Goal: Navigation & Orientation: Go to known website

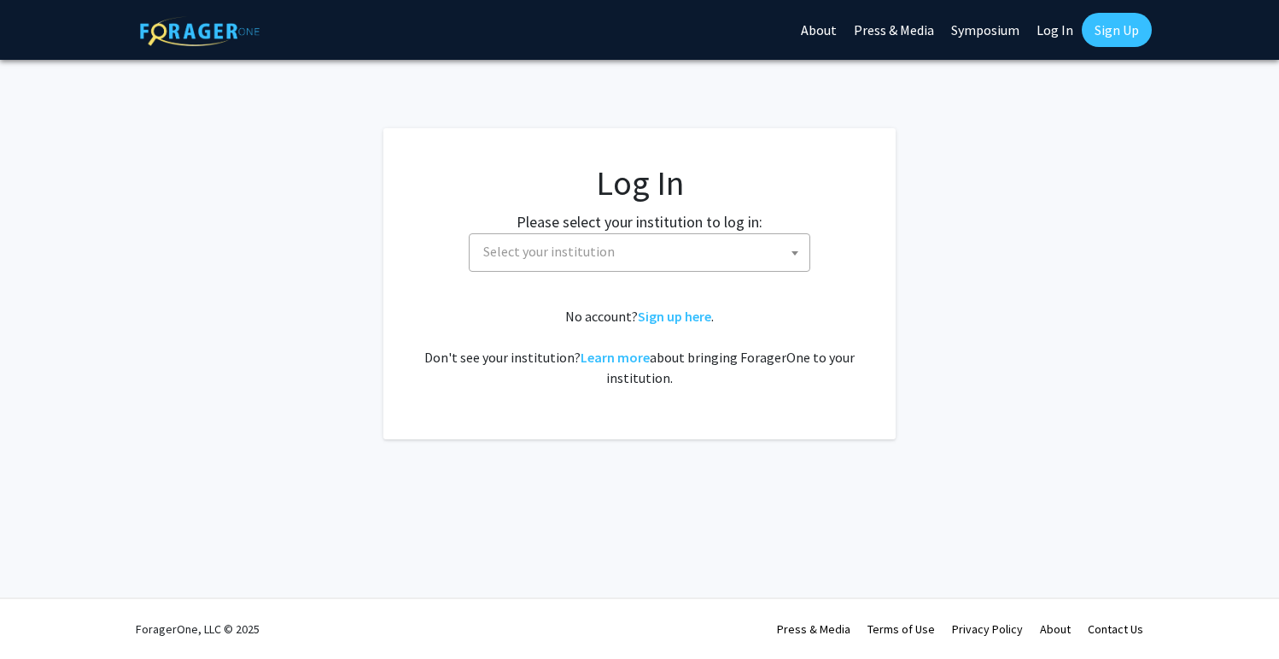
select select
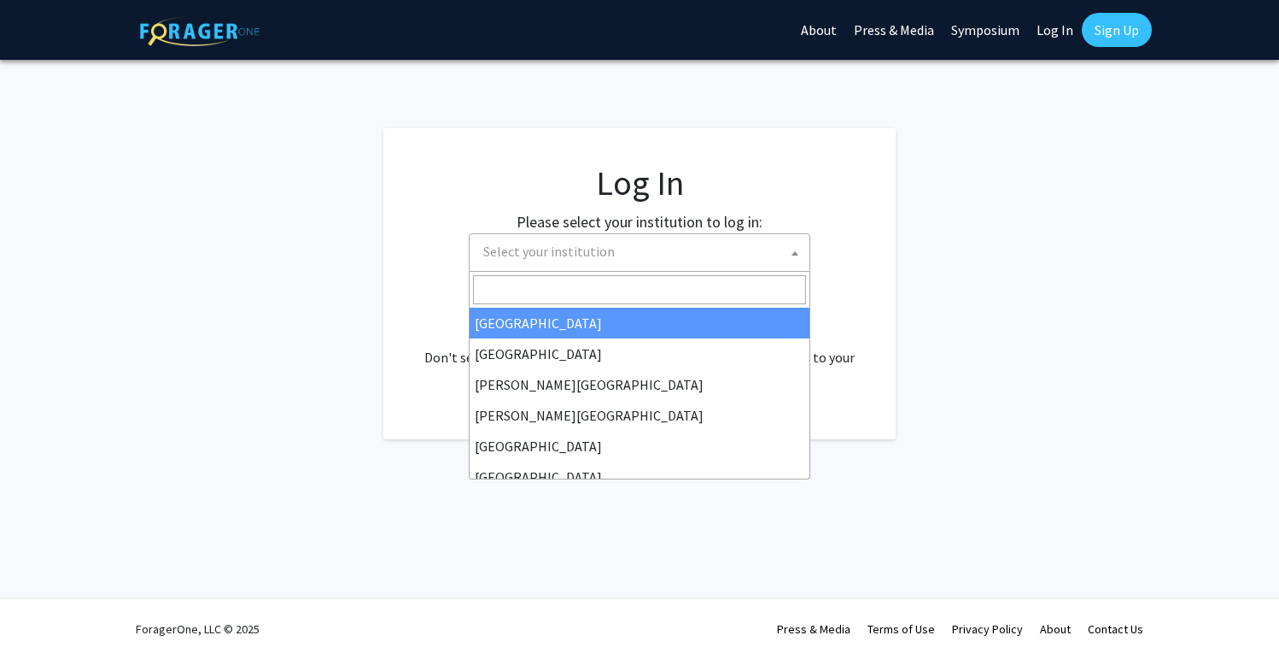
click at [594, 254] on span "Select your institution" at bounding box center [549, 251] width 132 height 17
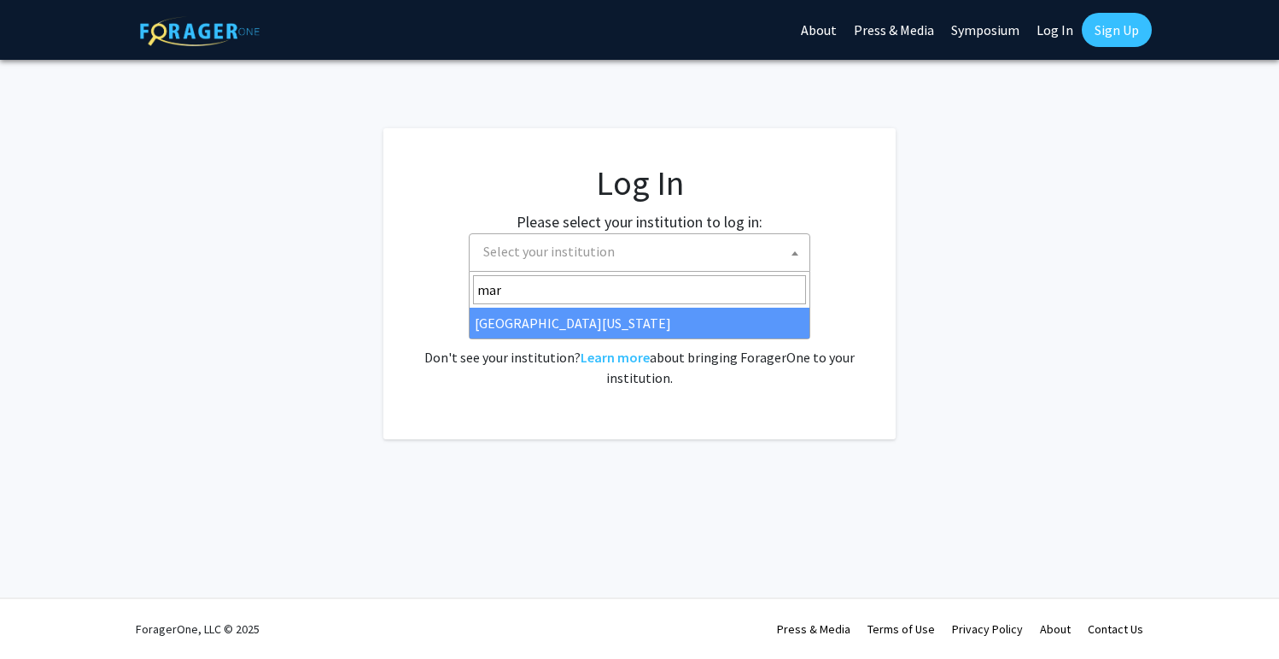
type input "mar"
select select "31"
